Goal: Information Seeking & Learning: Learn about a topic

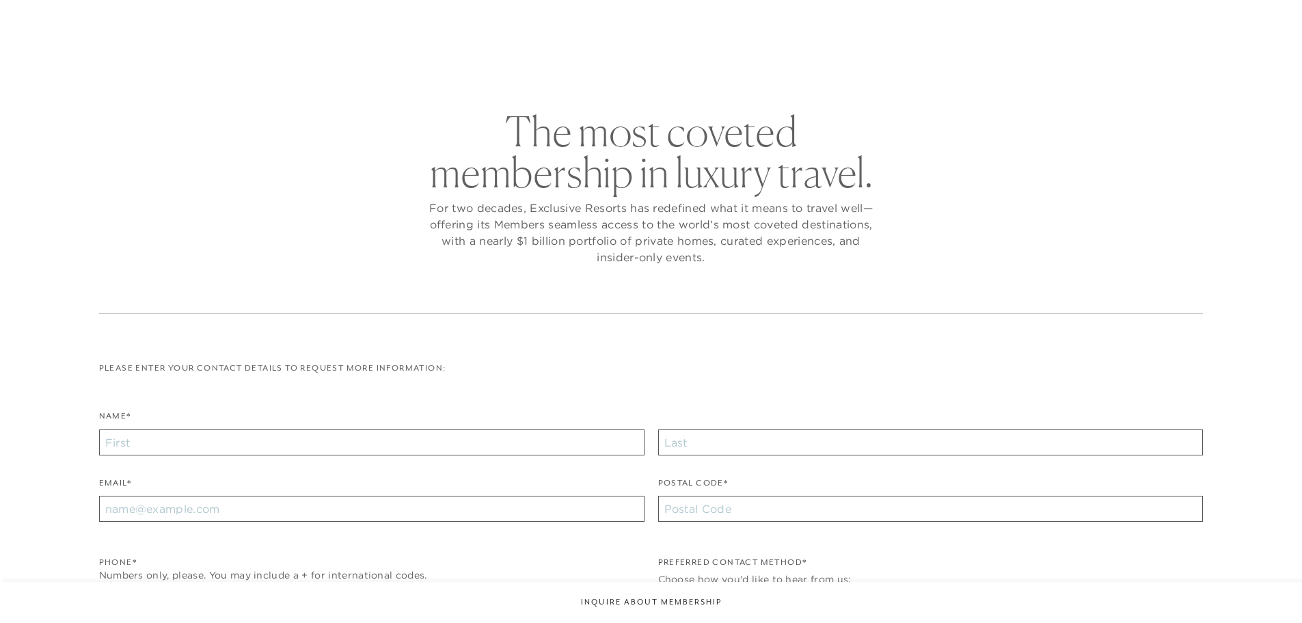
checkbox input "false"
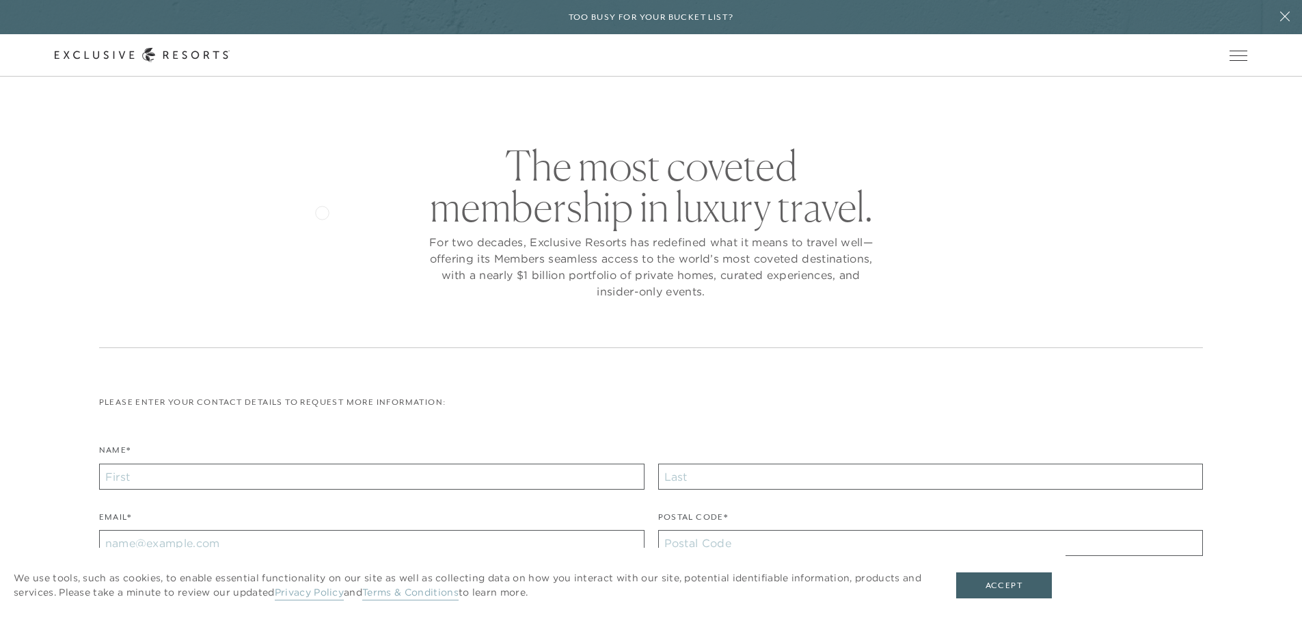
click at [322, 211] on div "The most coveted membership in luxury travel. For two decades, Exclusive Resort…" at bounding box center [651, 246] width 1105 height 203
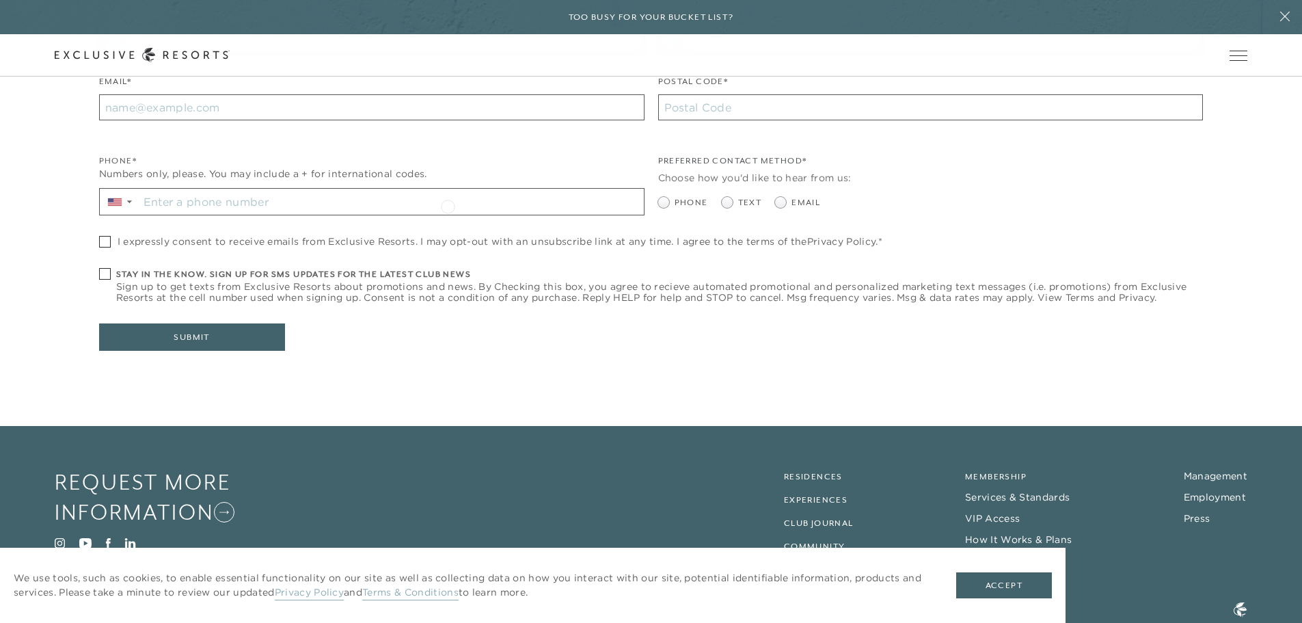
scroll to position [473, 0]
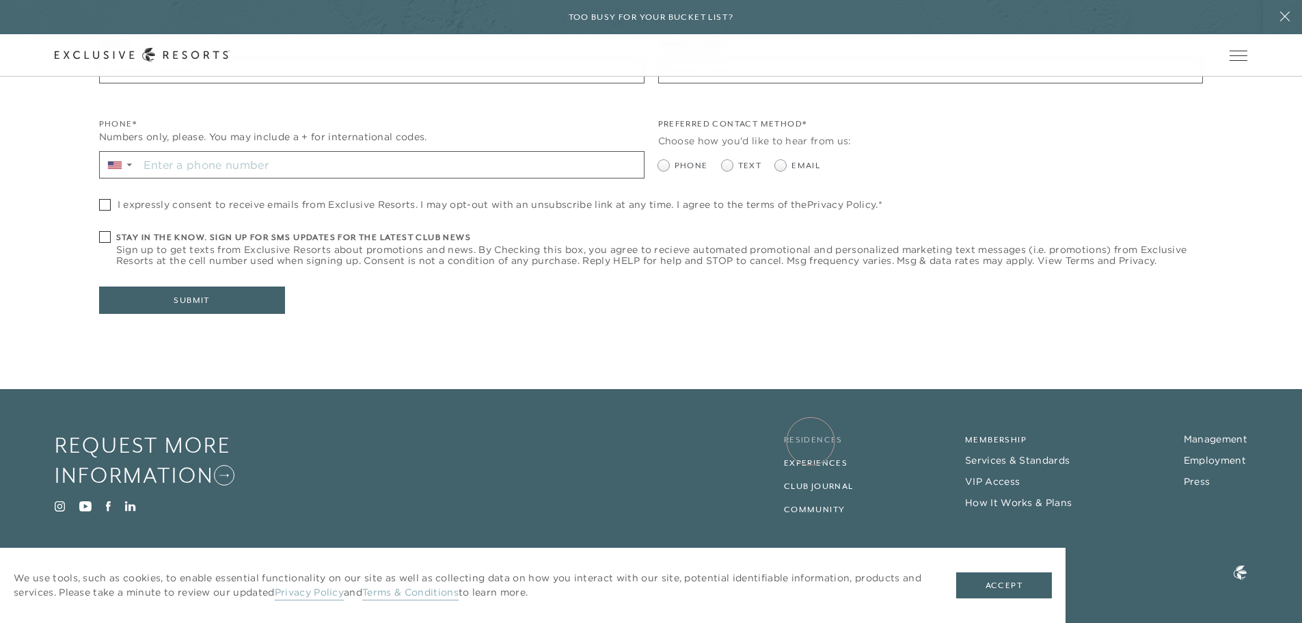
click at [811, 441] on link "Residences" at bounding box center [813, 440] width 59 height 10
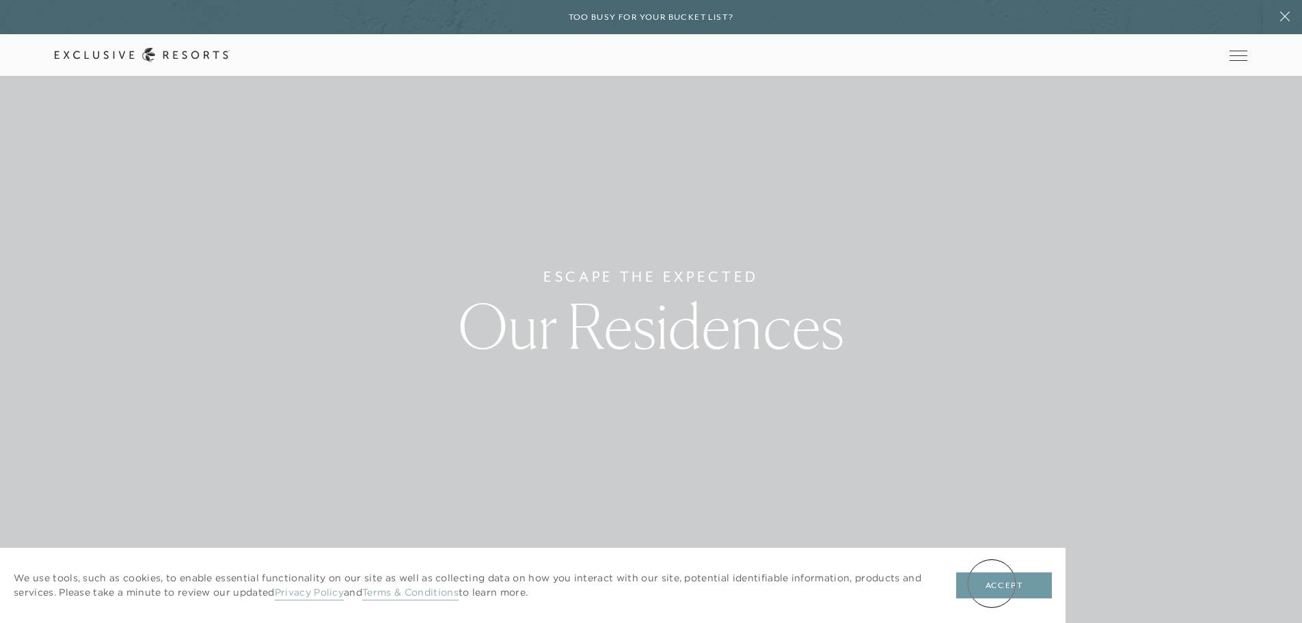
click at [992, 583] on button "Accept" at bounding box center [1004, 585] width 96 height 26
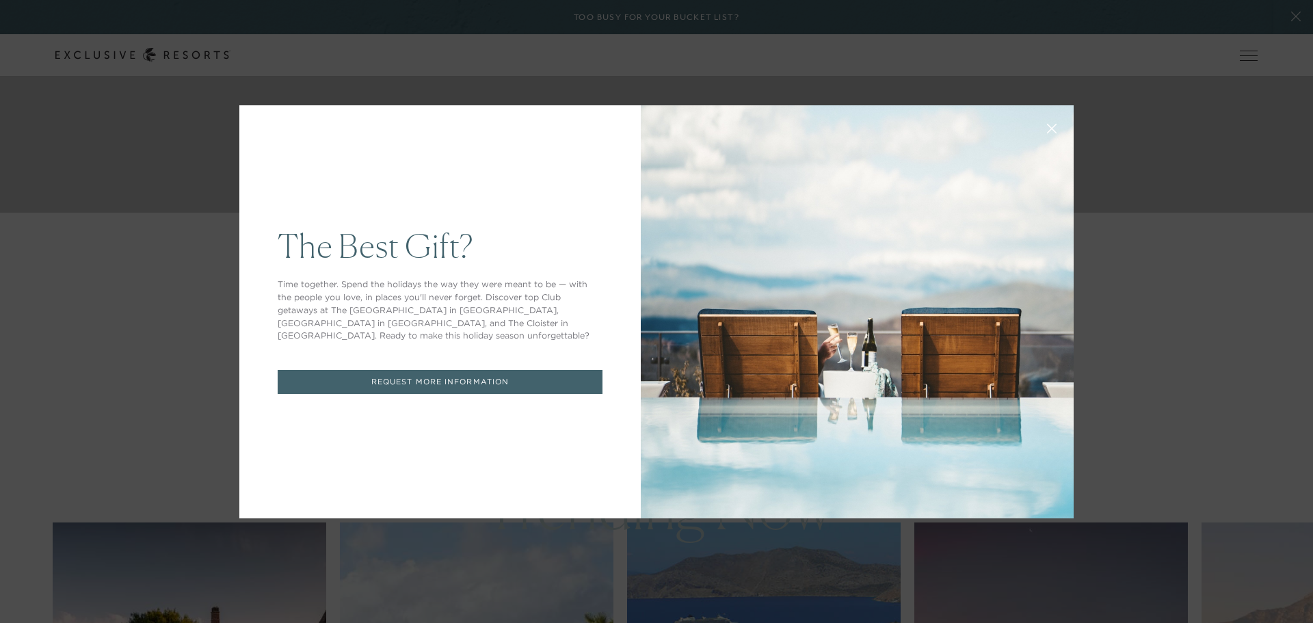
click at [1049, 127] on icon at bounding box center [1052, 128] width 10 height 10
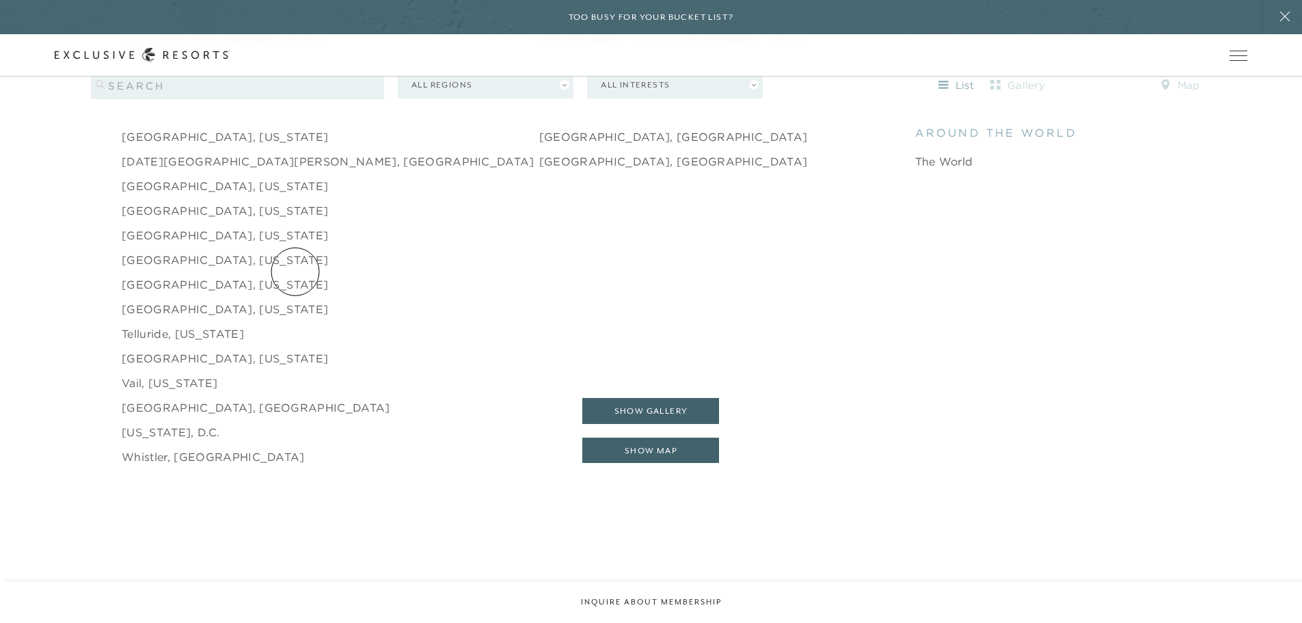
scroll to position [2256, 0]
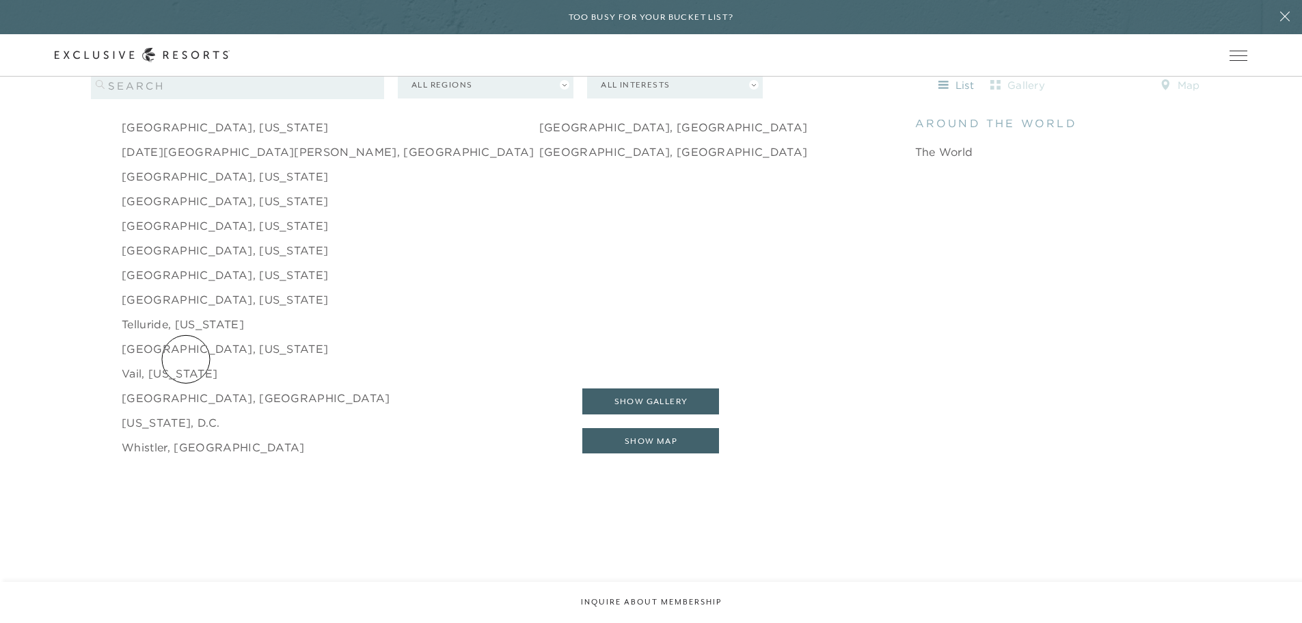
click at [186, 365] on link "Vail, [US_STATE]" at bounding box center [170, 373] width 96 height 16
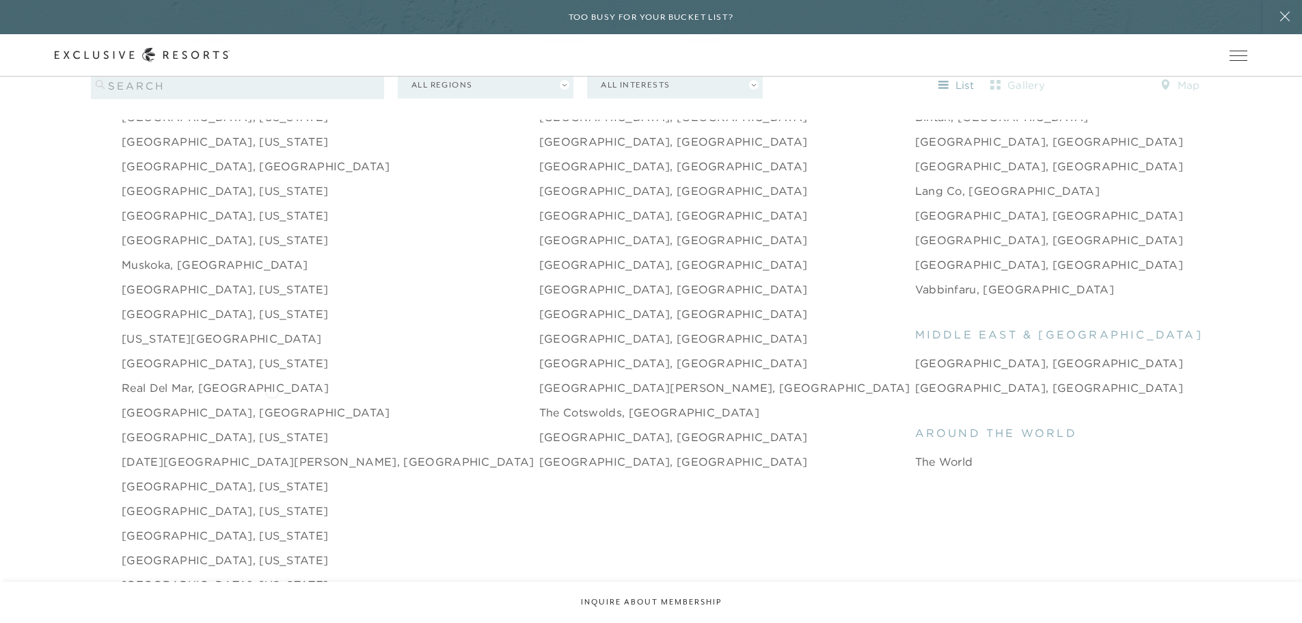
scroll to position [1846, 0]
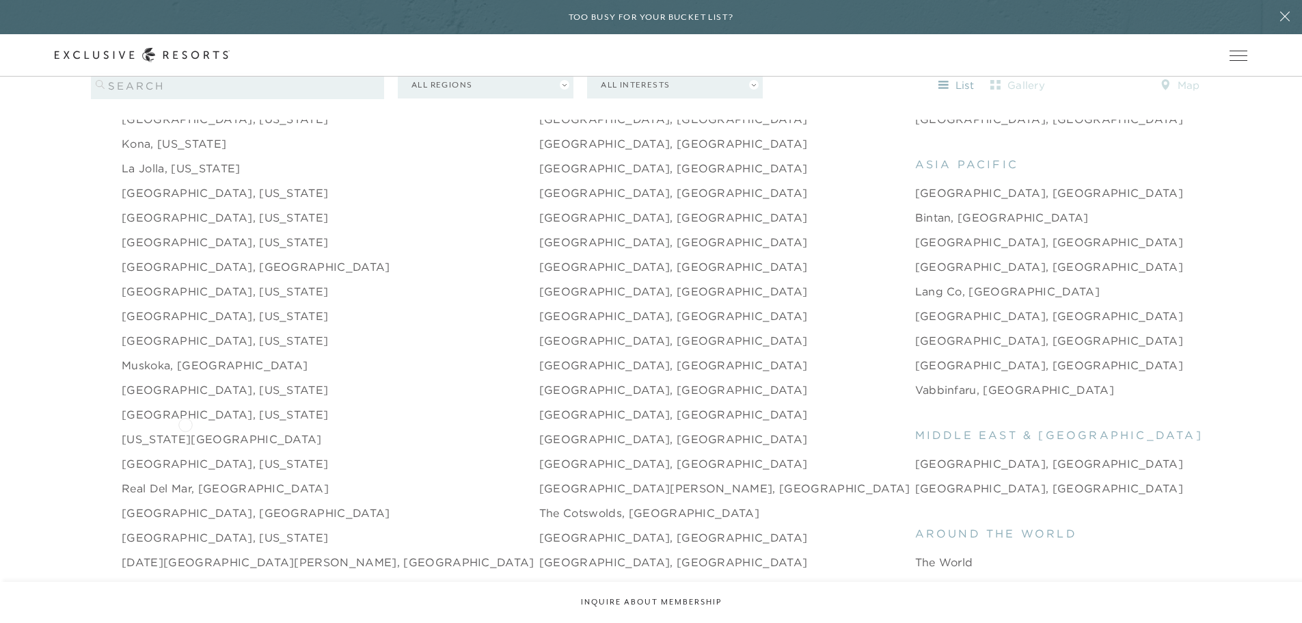
click at [185, 431] on link "[US_STATE][GEOGRAPHIC_DATA]" at bounding box center [222, 439] width 200 height 16
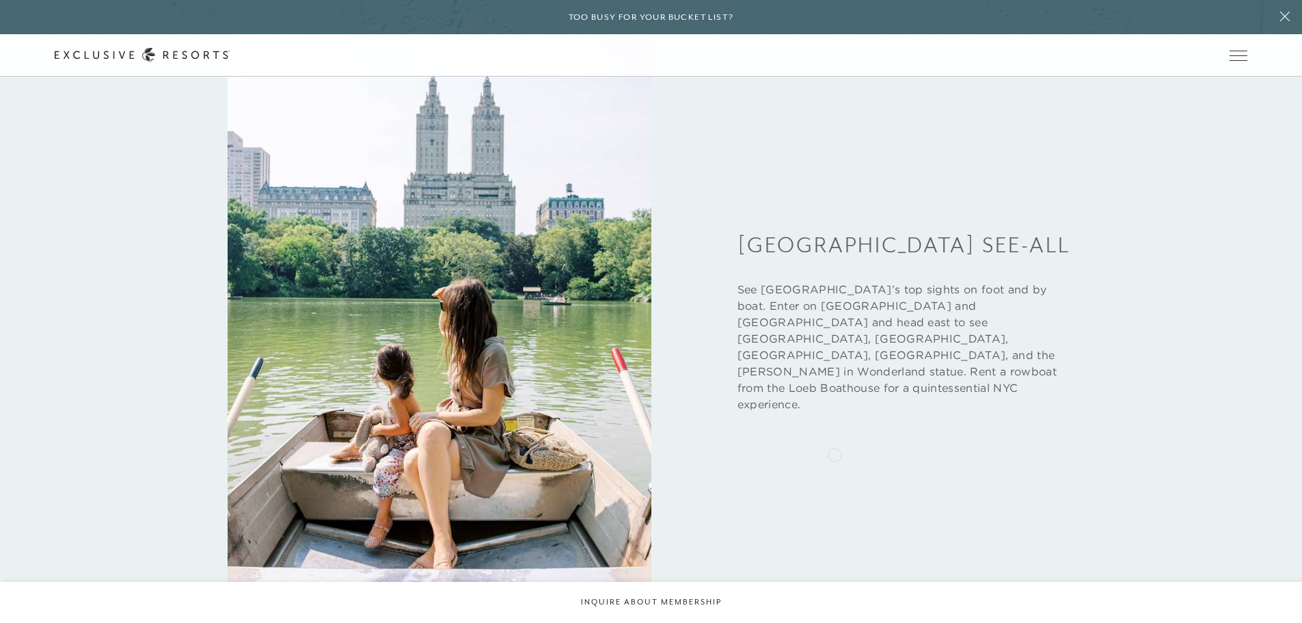
scroll to position [4170, 0]
